Goal: Information Seeking & Learning: Learn about a topic

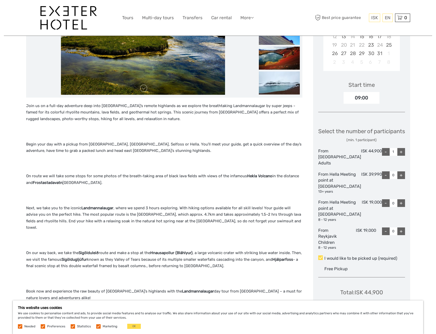
scroll to position [179, 0]
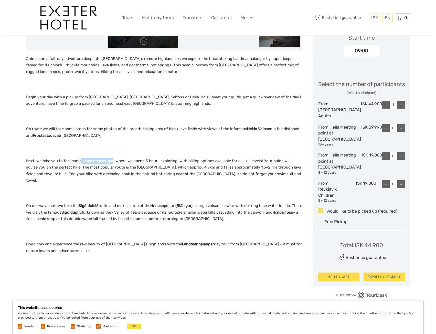
drag, startPoint x: 113, startPoint y: 160, endPoint x: 81, endPoint y: 161, distance: 32.0
click at [81, 161] on strong "Landmannalaugar" at bounding box center [97, 161] width 32 height 5
copy strong "Landmannalaugar"
drag, startPoint x: 98, startPoint y: 198, endPoint x: 79, endPoint y: 199, distance: 18.7
click at [79, 203] on strong "Sigölduleið" at bounding box center [89, 205] width 20 height 5
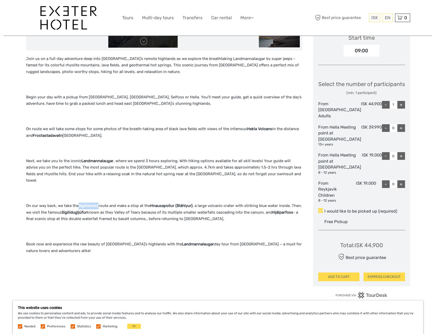
copy strong "Sigölduleið"
drag, startPoint x: 148, startPoint y: 202, endPoint x: 155, endPoint y: 201, distance: 6.8
click at [148, 203] on p "On our way back, we take the Sigölduleið route and make a stop at the [GEOGRAPH…" at bounding box center [164, 213] width 276 height 20
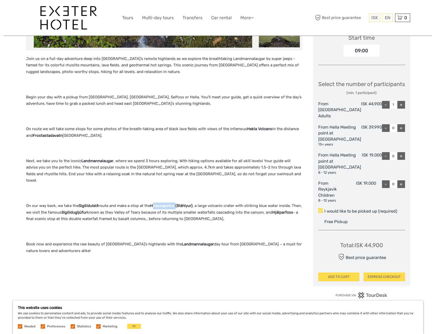
drag, startPoint x: 175, startPoint y: 198, endPoint x: 151, endPoint y: 198, distance: 23.8
click at [151, 203] on strong "Hnausapollur (Bláhlyur)" at bounding box center [171, 205] width 42 height 5
copy strong "Hnausapollur"
drag, startPoint x: 86, startPoint y: 206, endPoint x: 62, endPoint y: 206, distance: 23.8
click at [62, 210] on strong "Sigöldugljúfur" at bounding box center [74, 212] width 26 height 5
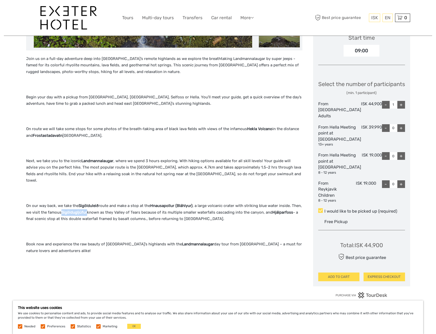
copy strong "Sigöldugljúfur"
drag, startPoint x: 291, startPoint y: 206, endPoint x: 272, endPoint y: 206, distance: 19.0
click at [273, 210] on strong "Hjálparfoss" at bounding box center [283, 212] width 21 height 5
copy strong "Hjálparfoss"
drag, startPoint x: 113, startPoint y: 160, endPoint x: 82, endPoint y: 159, distance: 31.3
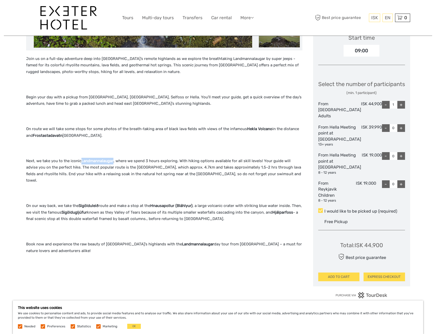
click at [82, 159] on strong "Landmannalaugar" at bounding box center [97, 161] width 32 height 5
copy strong "Landmannalaugar"
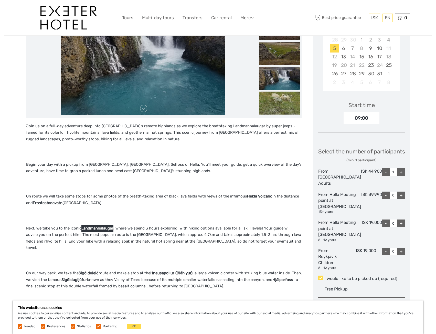
scroll to position [128, 0]
